Goal: Information Seeking & Learning: Find specific fact

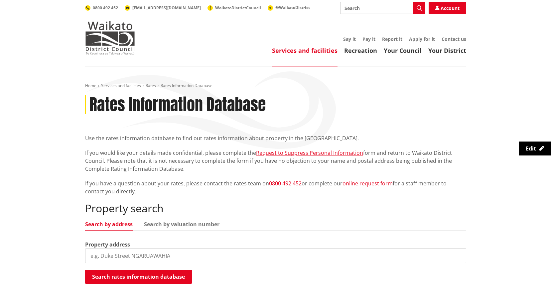
drag, startPoint x: 0, startPoint y: 0, endPoint x: 220, endPoint y: 256, distance: 337.8
click at [220, 256] on input "search" at bounding box center [275, 256] width 381 height 15
type input "50 fairfield avenue"
click at [166, 275] on button "Search rates information database" at bounding box center [138, 277] width 107 height 14
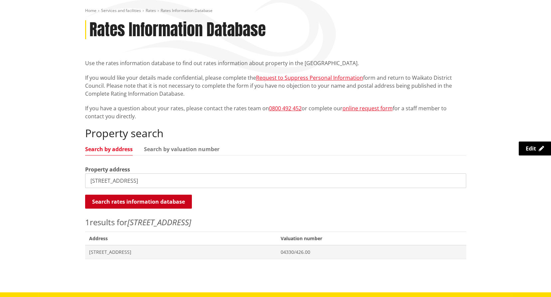
scroll to position [100, 0]
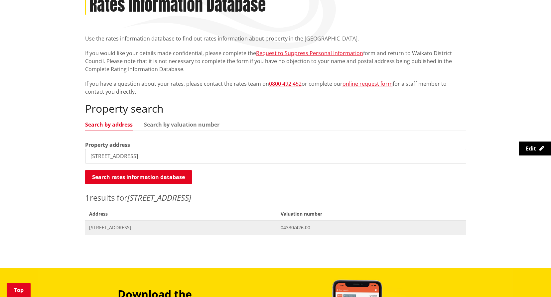
click at [138, 223] on span "Address 50 Fairfield Avenue HUNTLY" at bounding box center [181, 228] width 192 height 14
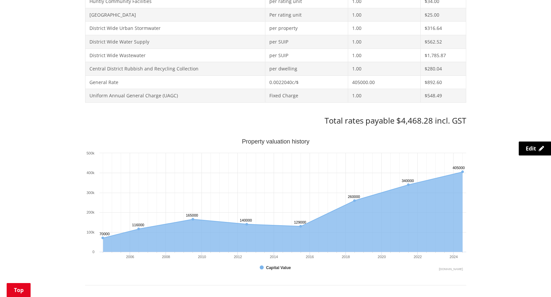
scroll to position [320, 0]
